Goal: Information Seeking & Learning: Stay updated

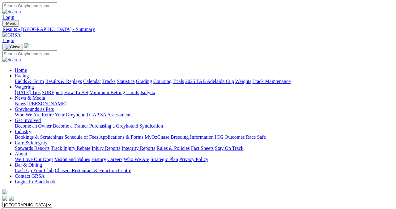
click at [63, 79] on link "Results & Replays" at bounding box center [63, 81] width 37 height 5
click at [67, 79] on link "Results & Replays" at bounding box center [63, 81] width 37 height 5
click at [18, 79] on link "Fields & Form" at bounding box center [29, 81] width 29 height 5
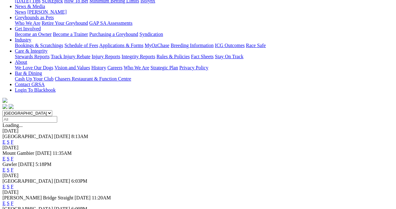
scroll to position [93, 0]
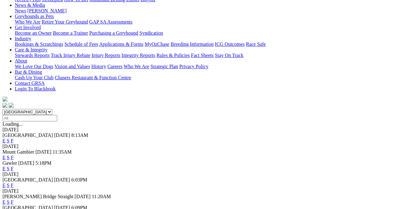
click at [14, 166] on link "F" at bounding box center [12, 168] width 3 height 5
